Goal: Complete application form

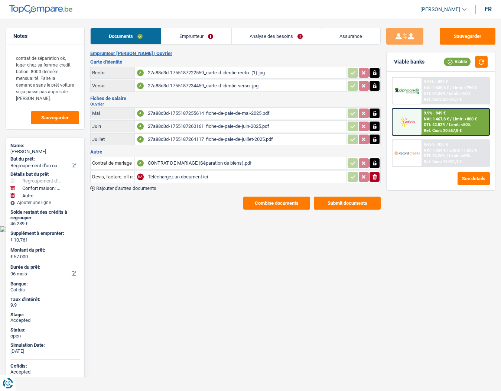
select select "refinancing"
select select "household"
select select "other"
select select "96"
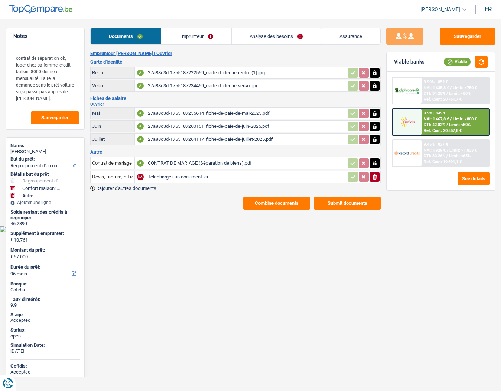
click at [471, 37] on button "Sauvegarder" at bounding box center [468, 36] width 56 height 17
